Goal: Task Accomplishment & Management: Manage account settings

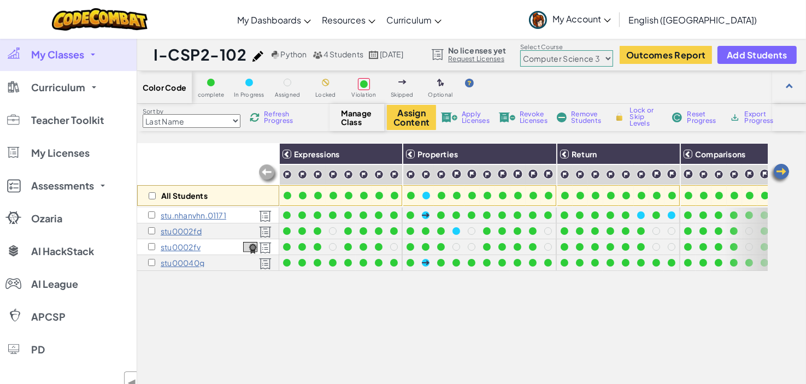
click at [77, 60] on span "My Classes" at bounding box center [57, 55] width 53 height 10
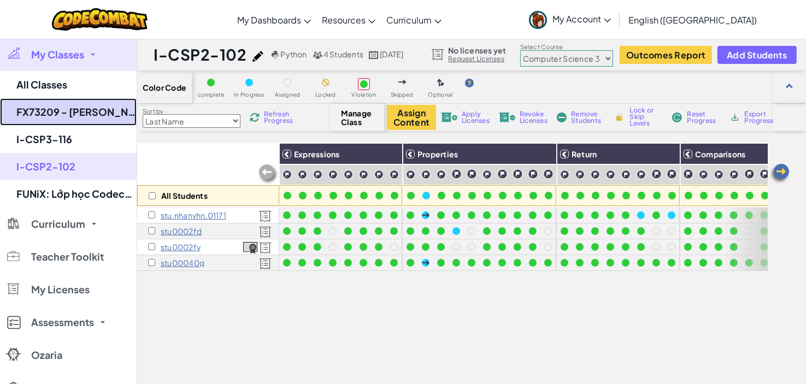
click at [77, 119] on link "FX73209 - [PERSON_NAME]" at bounding box center [68, 111] width 137 height 27
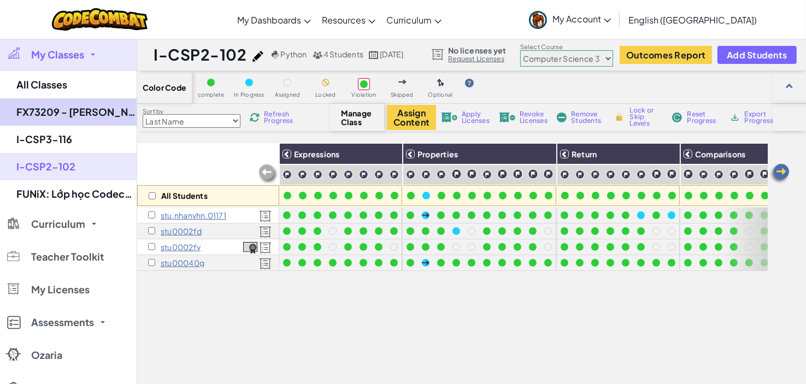
select select "560f1a9f22961295f9427742"
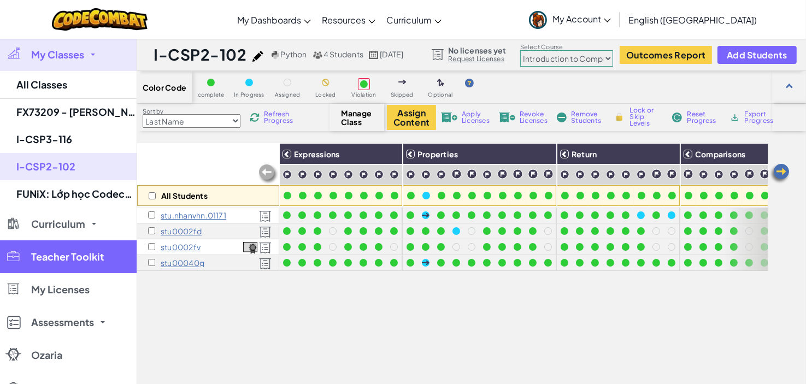
select select "560f1a9f22961295f9427742"
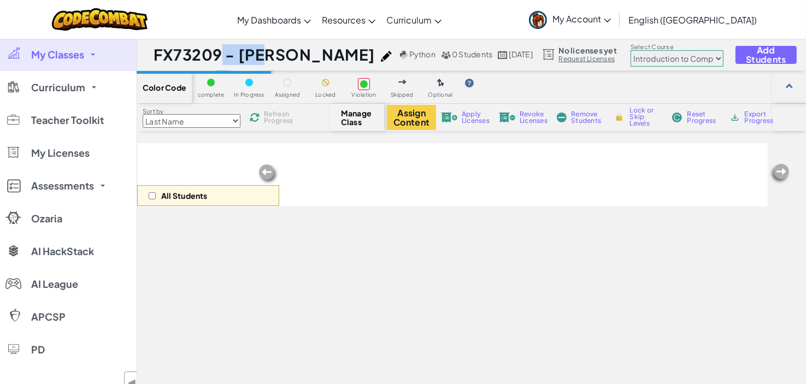
drag, startPoint x: 153, startPoint y: 50, endPoint x: 209, endPoint y: 50, distance: 56.3
click at [209, 50] on h1 "FX73209 - [PERSON_NAME]" at bounding box center [265, 54] width 222 height 21
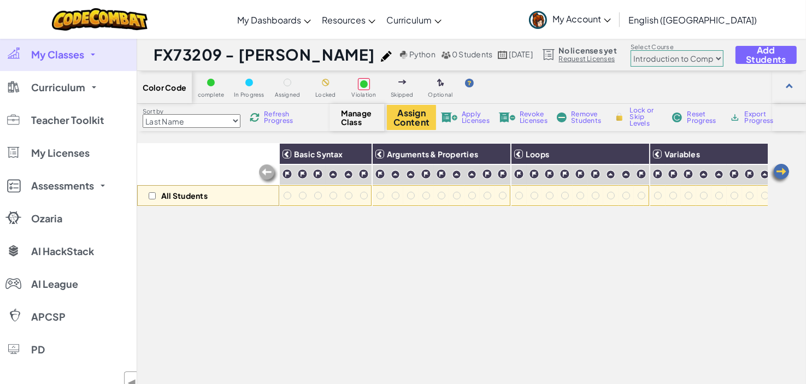
click at [271, 48] on h1 "FX73209 - [PERSON_NAME]" at bounding box center [265, 54] width 222 height 21
click at [793, 92] on div at bounding box center [789, 87] width 34 height 32
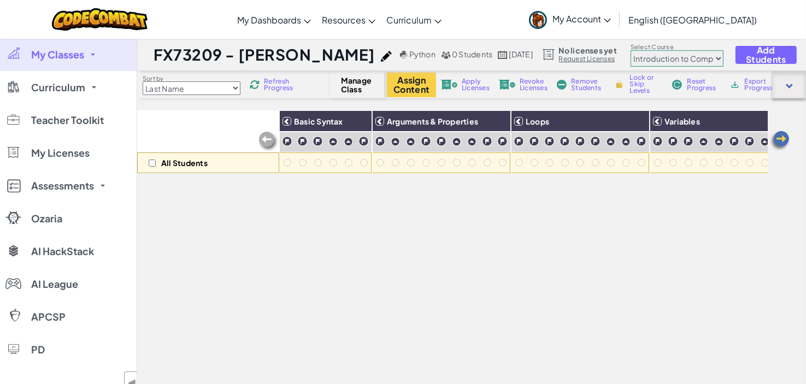
click at [792, 85] on div at bounding box center [789, 84] width 7 height 7
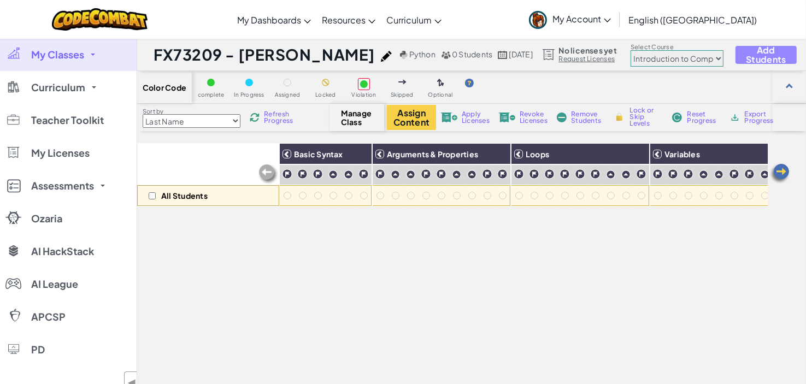
click at [787, 55] on span "Add Students" at bounding box center [766, 54] width 42 height 19
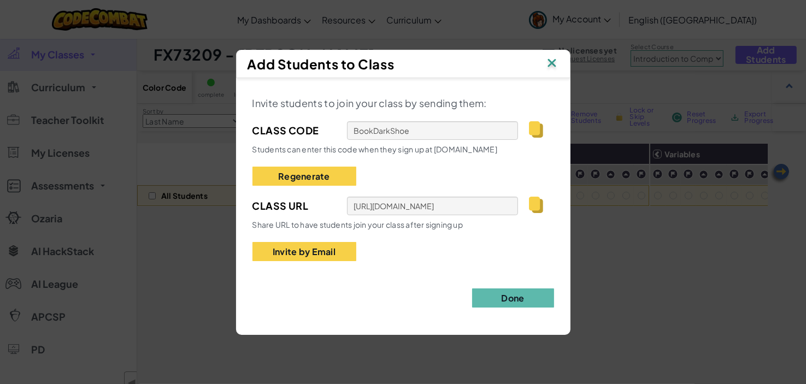
click at [542, 129] on img at bounding box center [536, 129] width 14 height 16
click at [549, 59] on img at bounding box center [552, 64] width 14 height 16
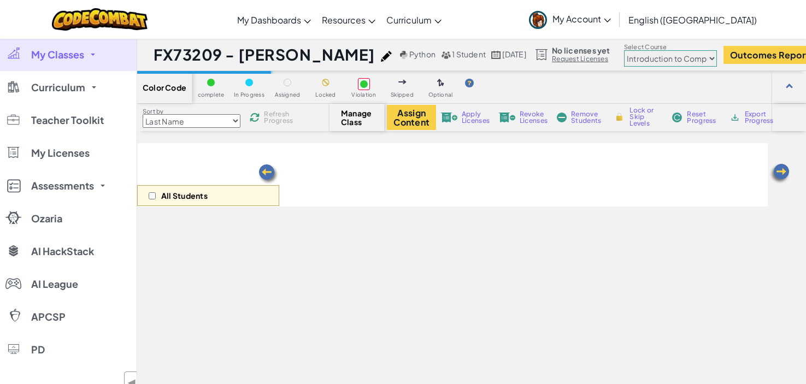
select select "560f1a9f22961295f9427742"
